Goal: Find specific page/section: Find specific page/section

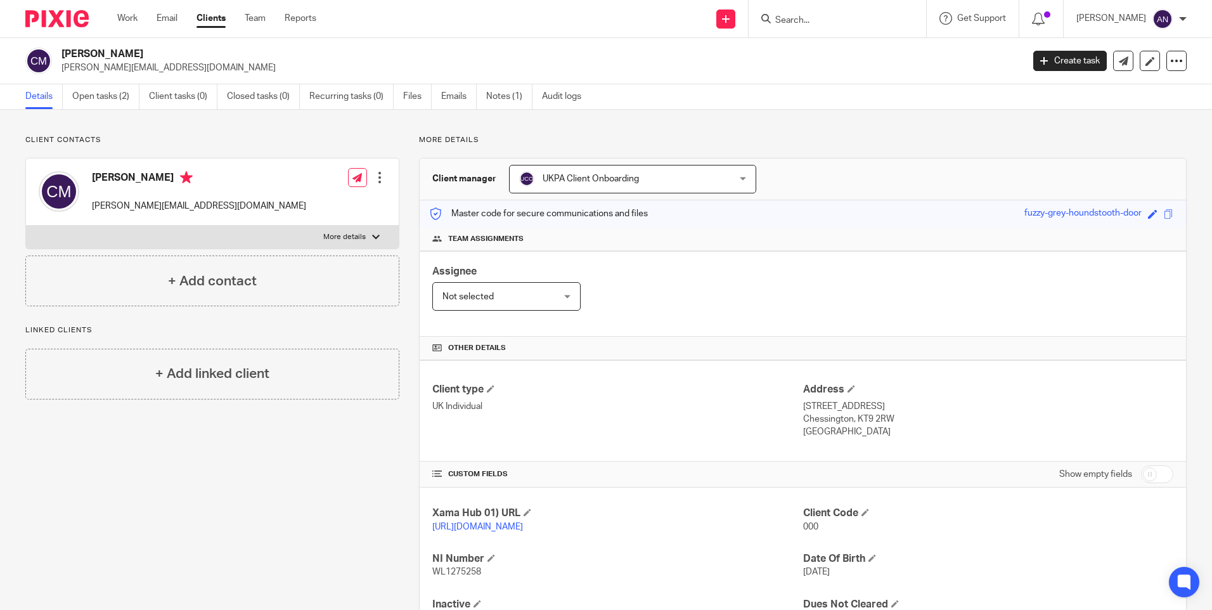
click at [826, 131] on div "Client contacts Carlos Juan Mozo carl.mozo@gmail.com Edit contact Create client…" at bounding box center [606, 389] width 1212 height 559
click at [750, 150] on div "More details Client manager UKPA Client Onboarding UKPA Client Onboarding Aarsh…" at bounding box center [794, 389] width 788 height 509
click at [1014, 95] on div "Details Open tasks (2) Client tasks (0) Closed tasks (0) Recurring tasks (0) Fi…" at bounding box center [606, 96] width 1212 height 25
click at [761, 139] on p "More details" at bounding box center [803, 140] width 768 height 10
click at [730, 132] on div "Client contacts Carlos Juan Mozo carl.mozo@gmail.com Edit contact Create client…" at bounding box center [606, 389] width 1212 height 559
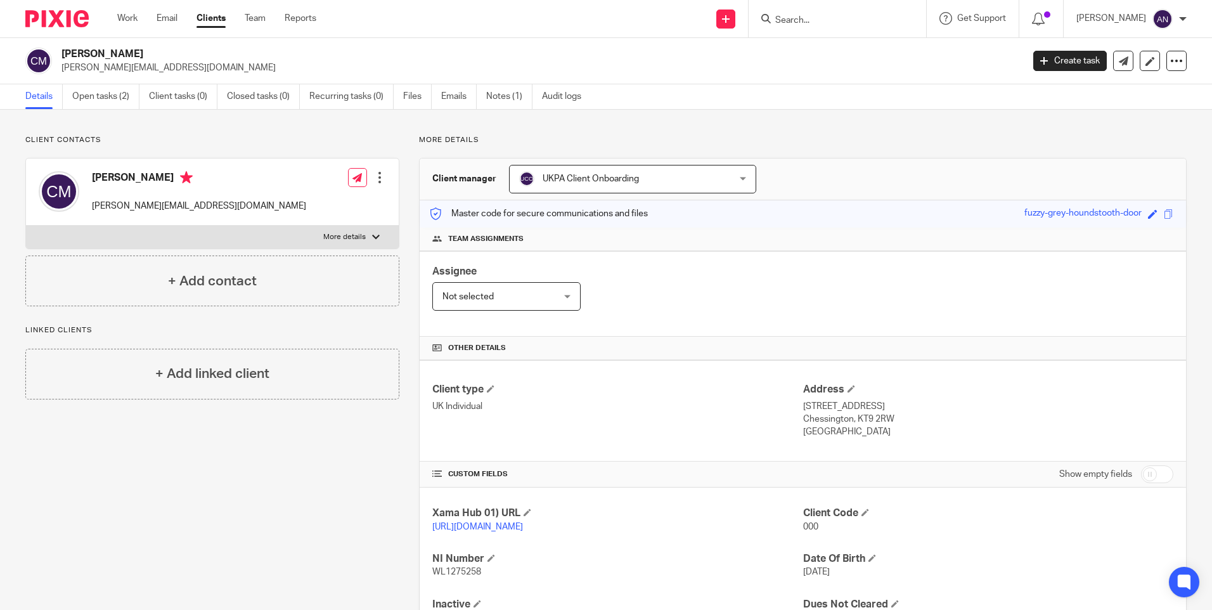
click at [706, 123] on div "Client contacts Carlos Juan Mozo carl.mozo@gmail.com Edit contact Create client…" at bounding box center [606, 389] width 1212 height 559
click at [772, 116] on div "Client contacts Carlos Juan Mozo carl.mozo@gmail.com Edit contact Create client…" at bounding box center [606, 389] width 1212 height 559
click at [586, 134] on div "Client contacts Carlos Juan Mozo carl.mozo@gmail.com Edit contact Create client…" at bounding box center [606, 389] width 1212 height 559
click at [898, 126] on div "Client contacts Carlos Juan Mozo carl.mozo@gmail.com Edit contact Create client…" at bounding box center [606, 389] width 1212 height 559
click at [750, 150] on div "More details Client manager UKPA Client Onboarding UKPA Client Onboarding Aarsh…" at bounding box center [794, 389] width 788 height 509
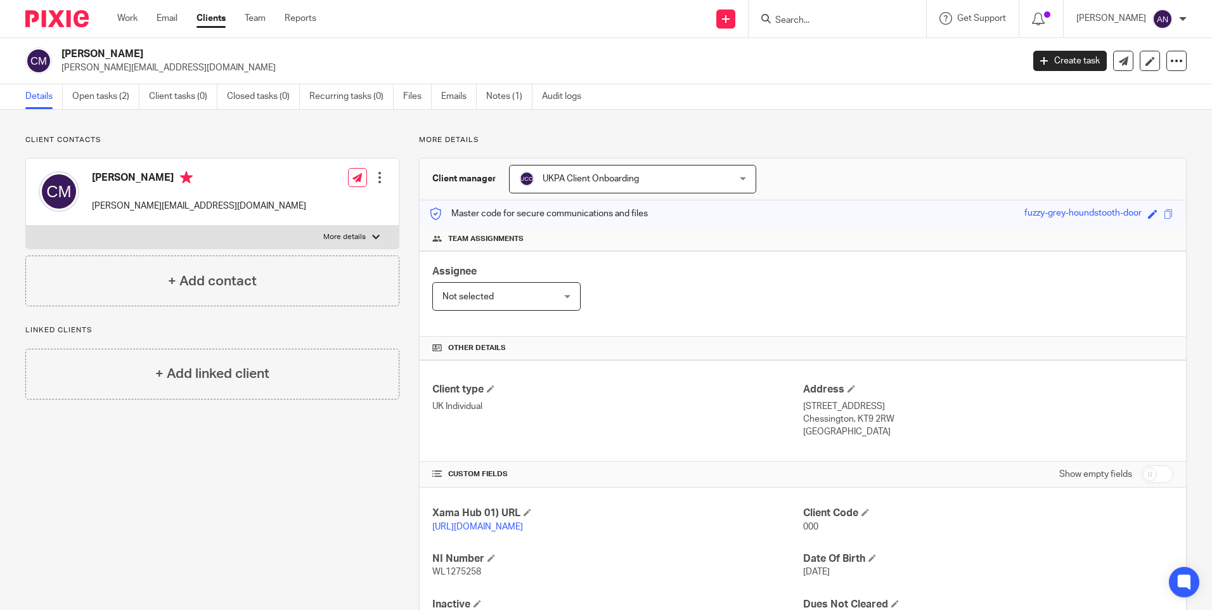
click at [731, 142] on p "More details" at bounding box center [803, 140] width 768 height 10
click at [803, 29] on div at bounding box center [838, 18] width 178 height 37
click at [802, 22] on input "Search" at bounding box center [831, 20] width 114 height 11
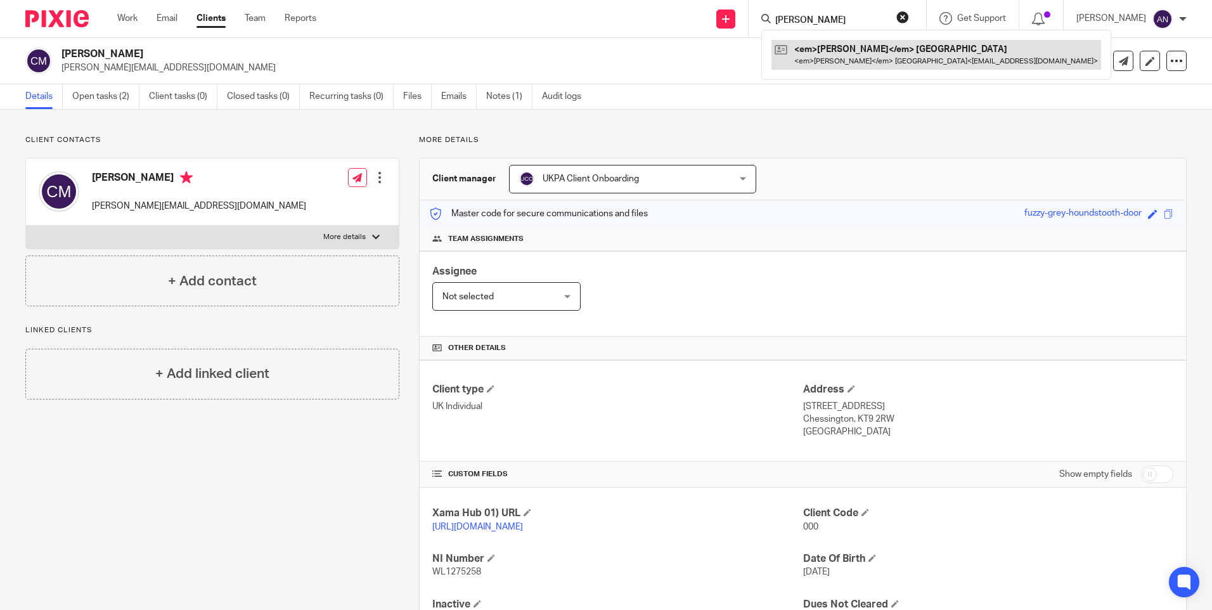
type input "revathi"
click at [846, 62] on link at bounding box center [908, 54] width 272 height 29
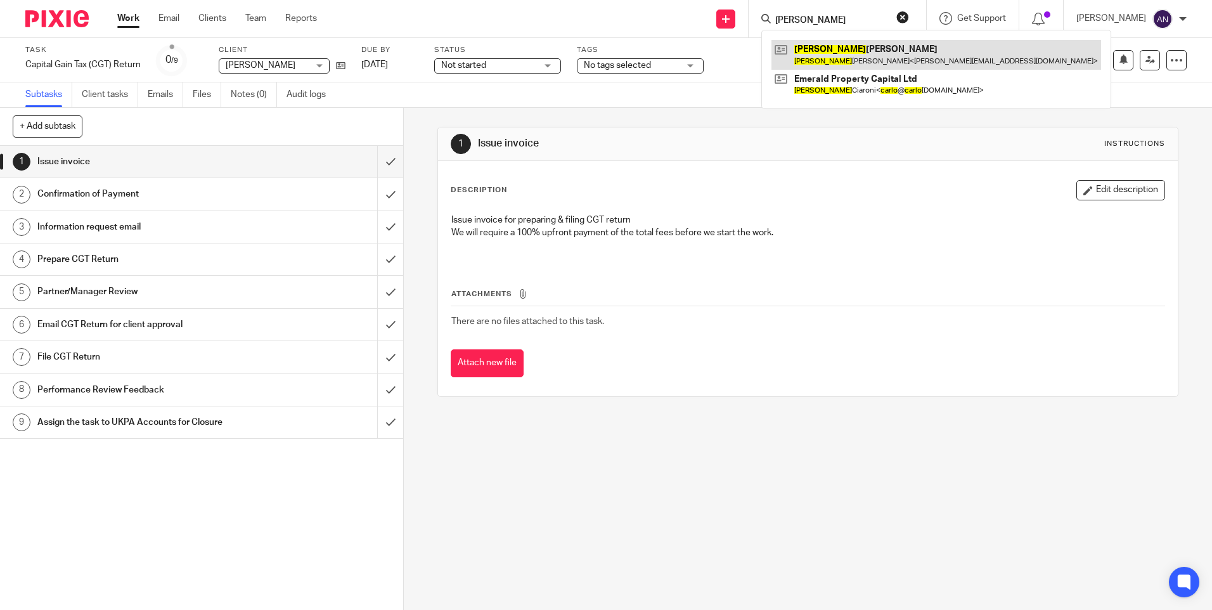
type input "carlos"
click at [837, 60] on link at bounding box center [937, 54] width 330 height 29
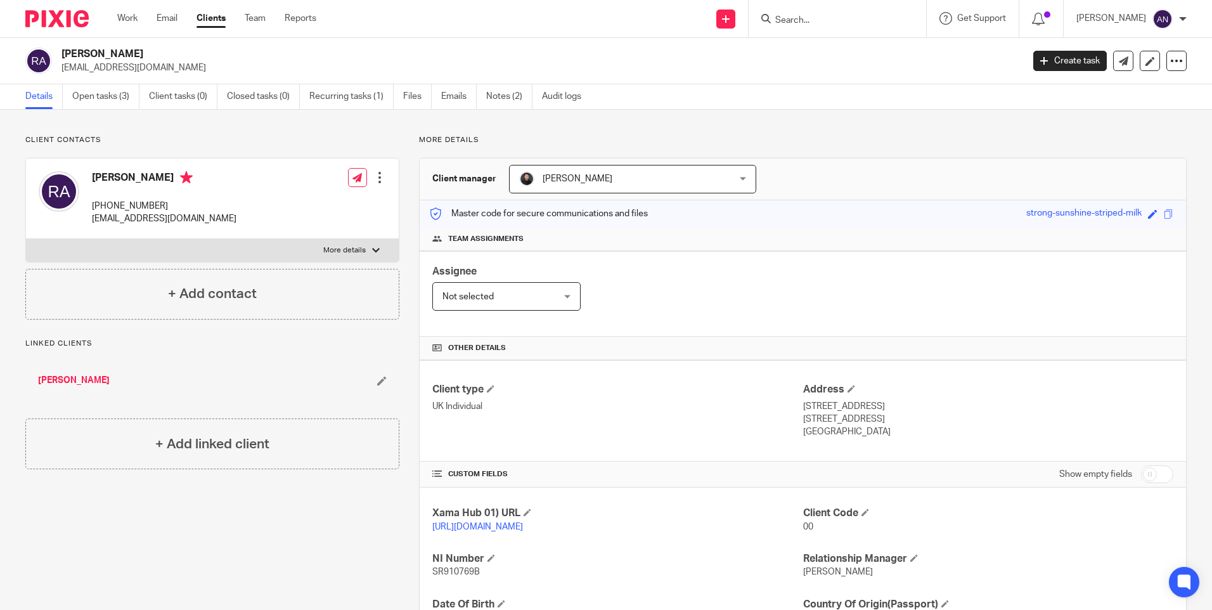
click at [847, 171] on div "Client manager [PERSON_NAME] [PERSON_NAME] [PERSON_NAME] [PERSON_NAME] [PERSON_…" at bounding box center [803, 180] width 767 height 42
click at [837, 148] on div "More details Client manager [PERSON_NAME] [PERSON_NAME] [PERSON_NAME] [PERSON_N…" at bounding box center [794, 435] width 788 height 600
